Goal: Information Seeking & Learning: Learn about a topic

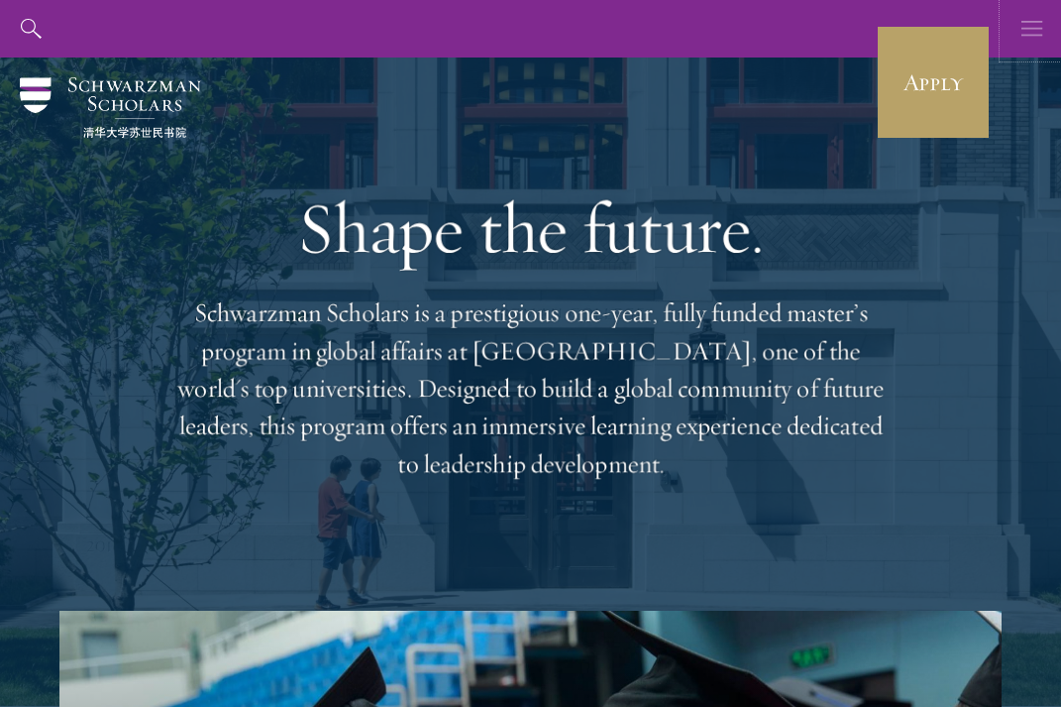
click at [1031, 33] on icon "button" at bounding box center [1033, 28] width 22 height 57
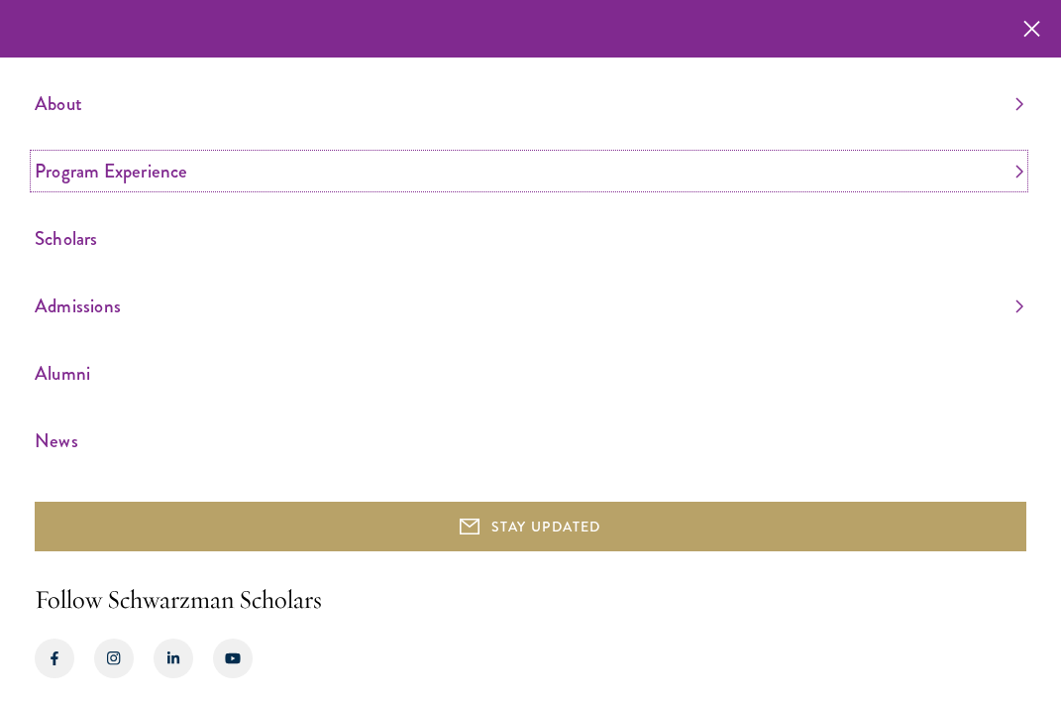
click at [195, 166] on link "Program Experience" at bounding box center [529, 171] width 989 height 33
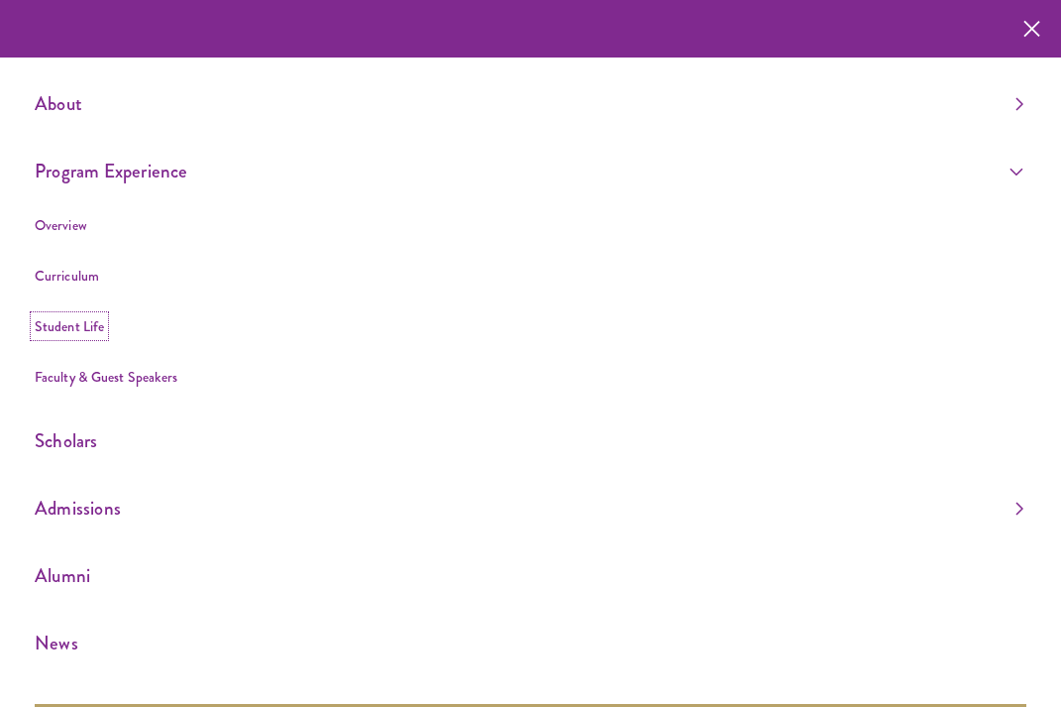
click at [69, 316] on link "Student Life" at bounding box center [69, 326] width 69 height 20
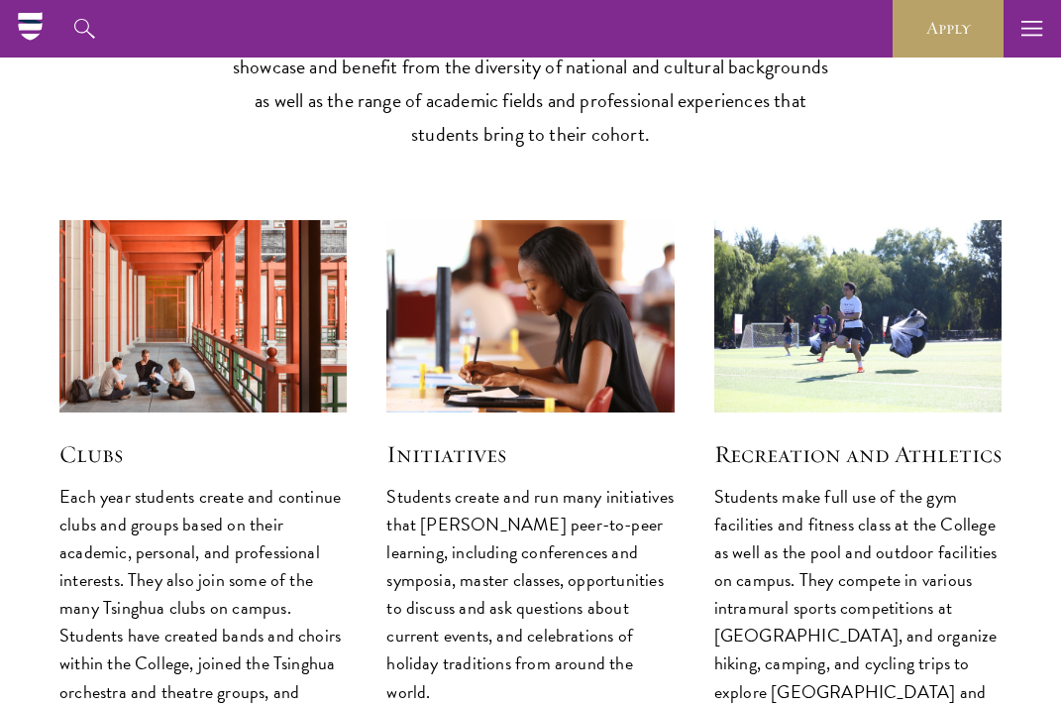
scroll to position [4975, 0]
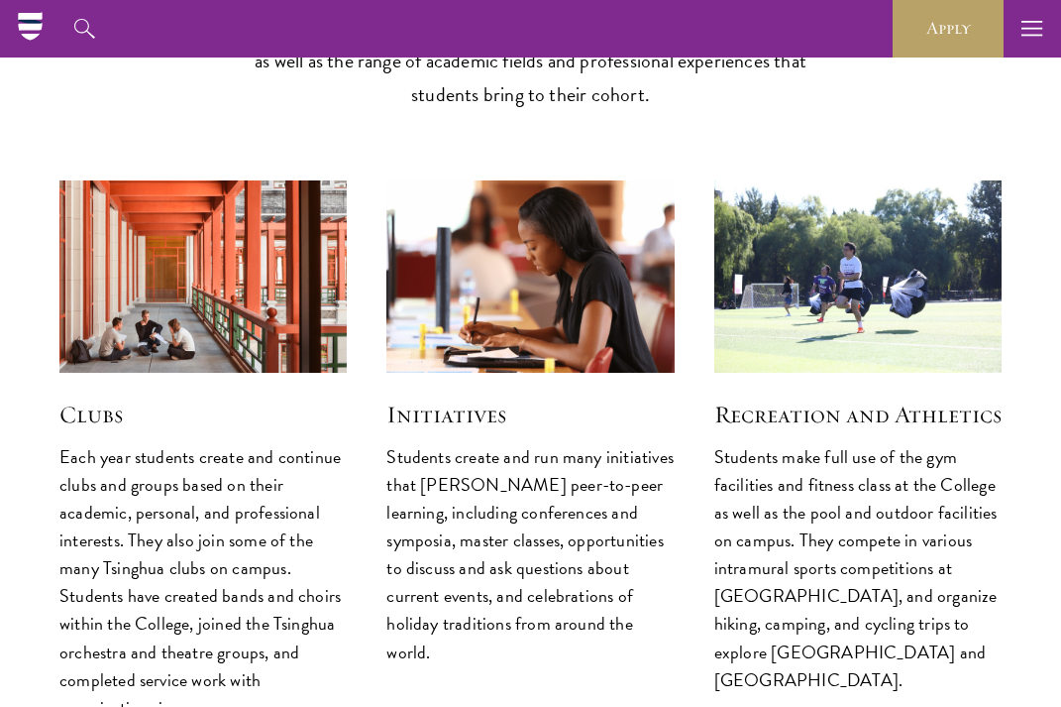
scroll to position [5144, 0]
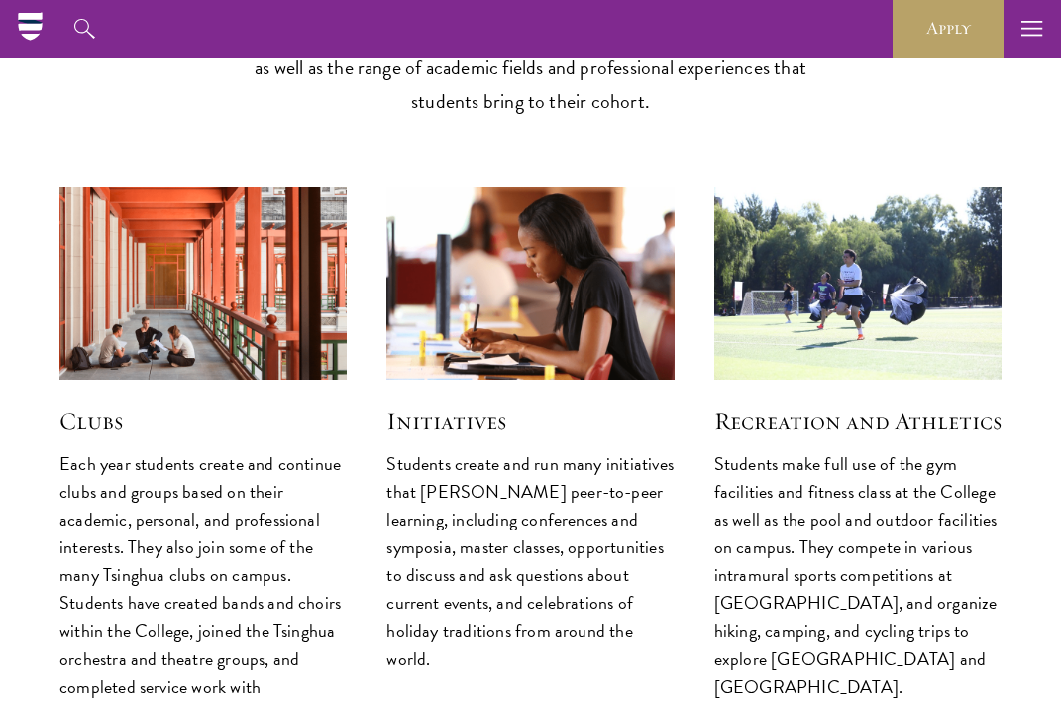
click at [162, 502] on p "Each year students create and continue clubs and groups based on their academic…" at bounding box center [202, 603] width 287 height 306
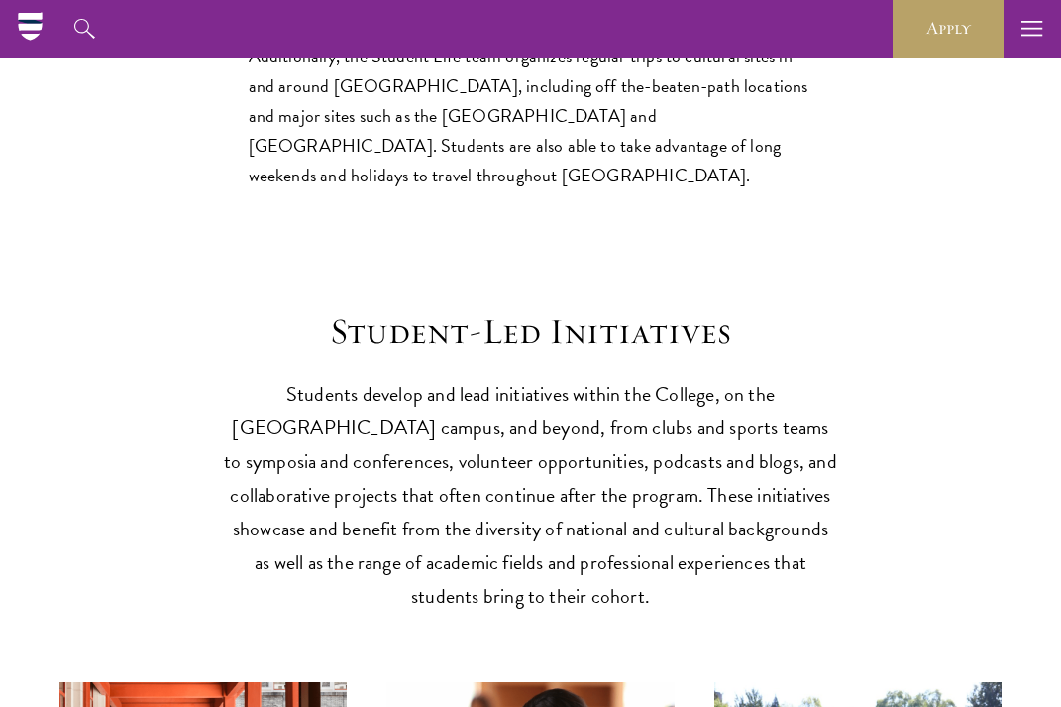
scroll to position [4646, 0]
